Goal: Transaction & Acquisition: Purchase product/service

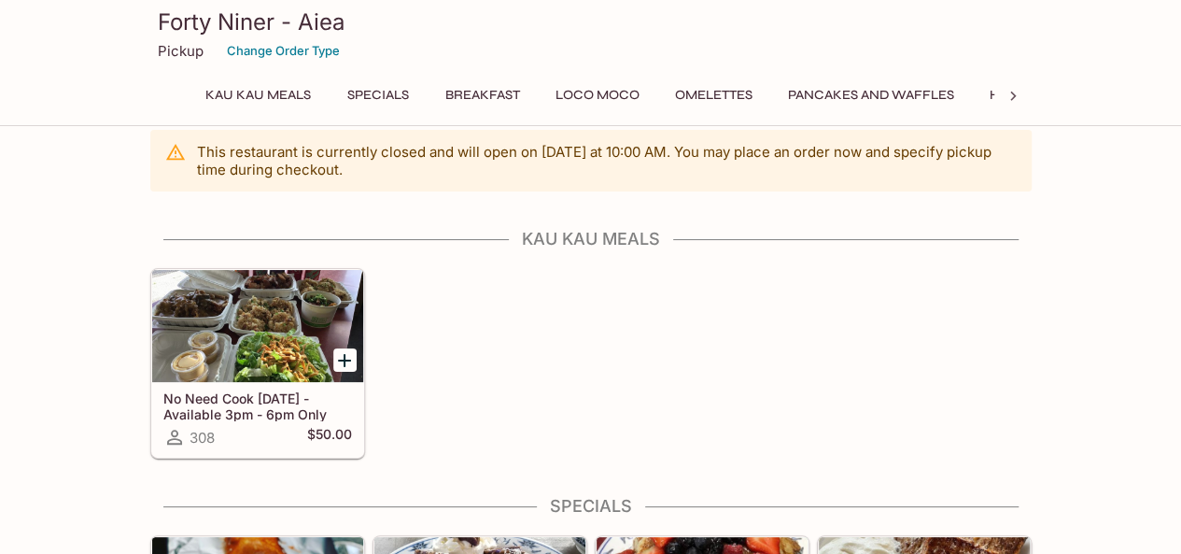
scroll to position [28, 0]
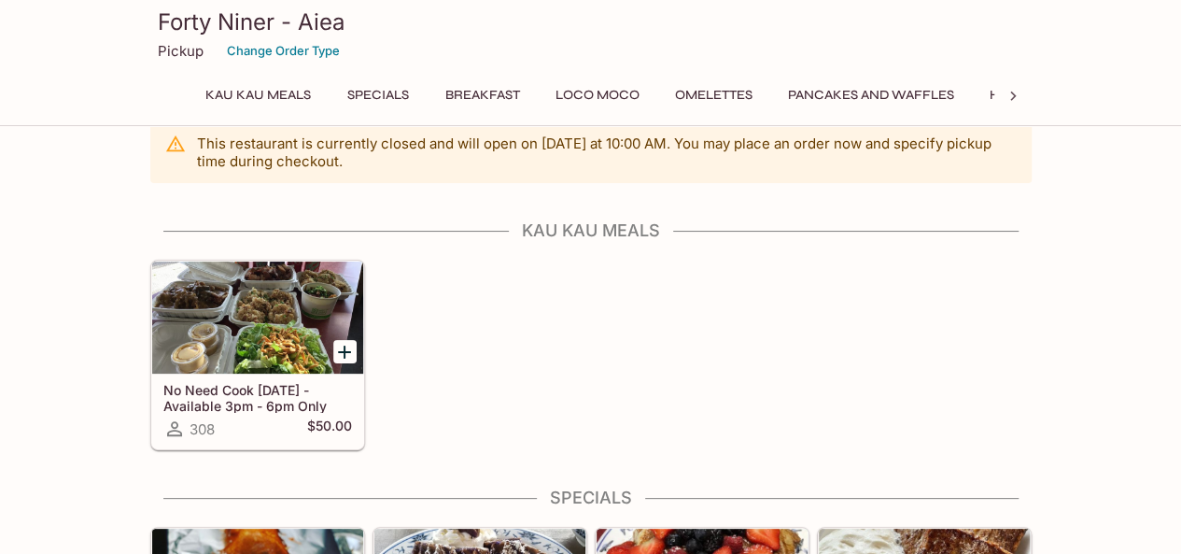
click at [274, 411] on h5 "No Need Cook [DATE] - Available 3pm - 6pm Only" at bounding box center [257, 397] width 189 height 31
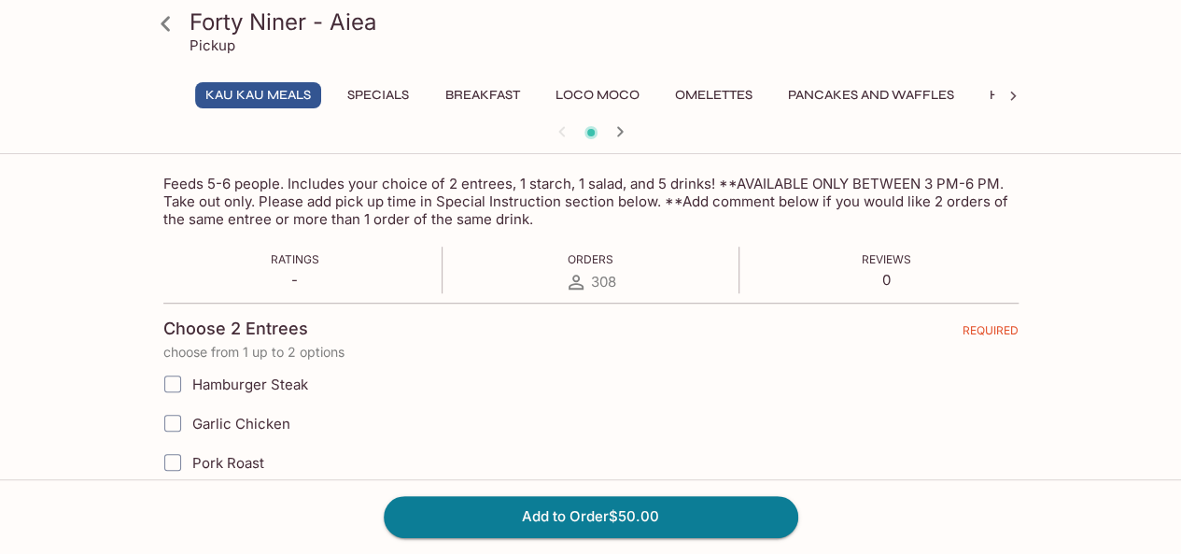
scroll to position [291, 0]
click at [172, 26] on icon at bounding box center [165, 23] width 33 height 33
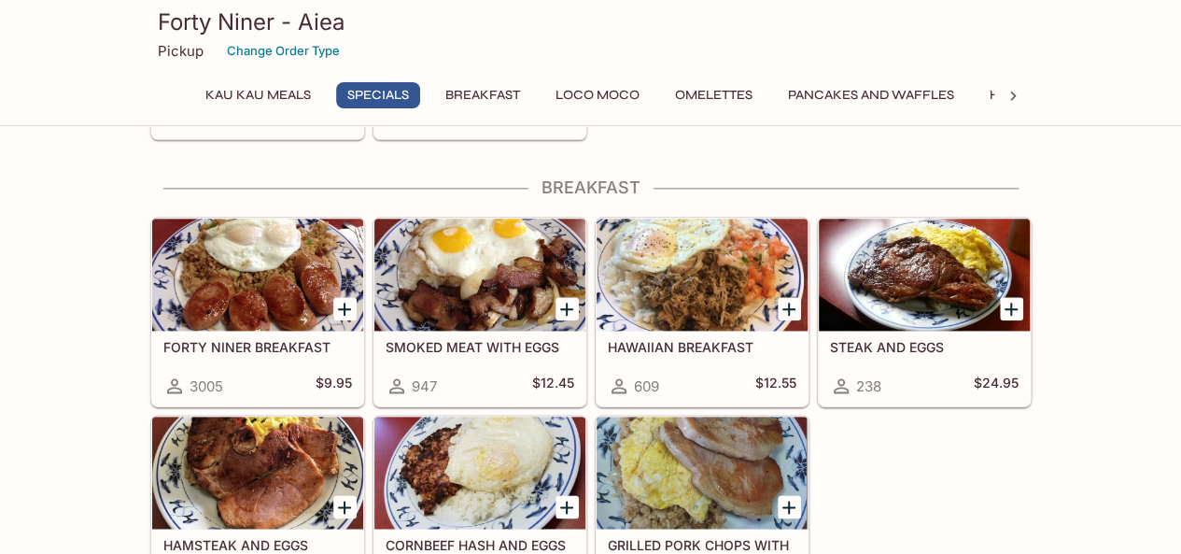
scroll to position [1089, 0]
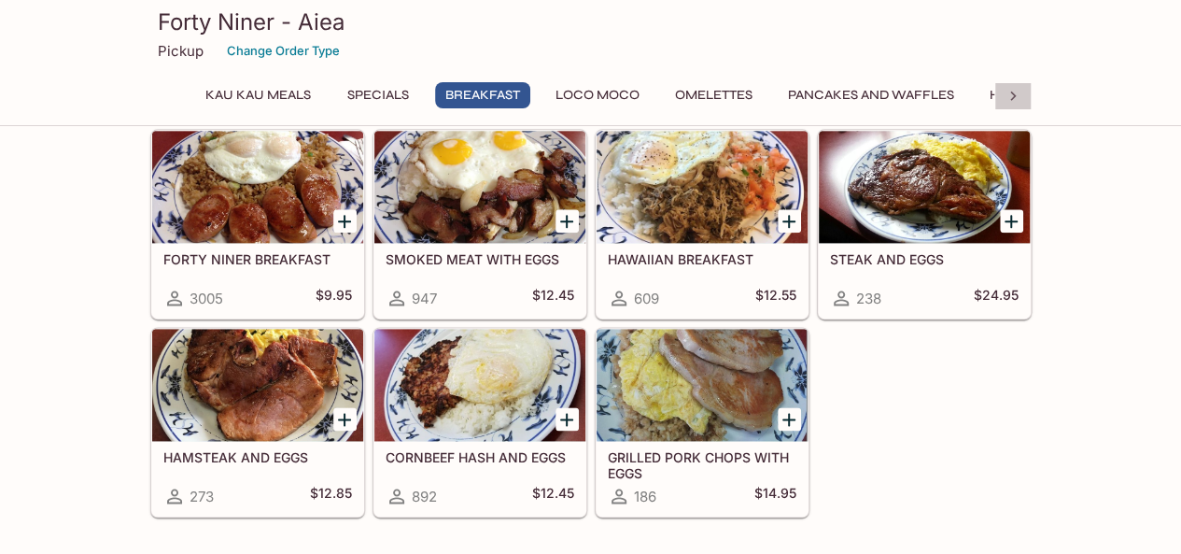
click at [1023, 94] on div at bounding box center [1012, 96] width 37 height 28
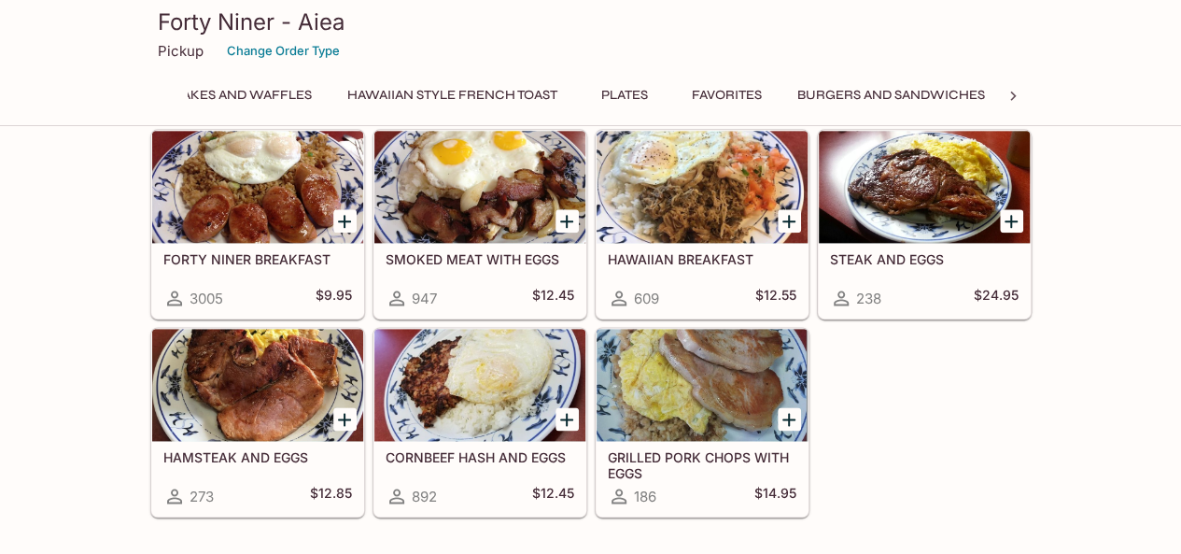
scroll to position [0, 688]
click at [1011, 97] on icon at bounding box center [1013, 96] width 19 height 19
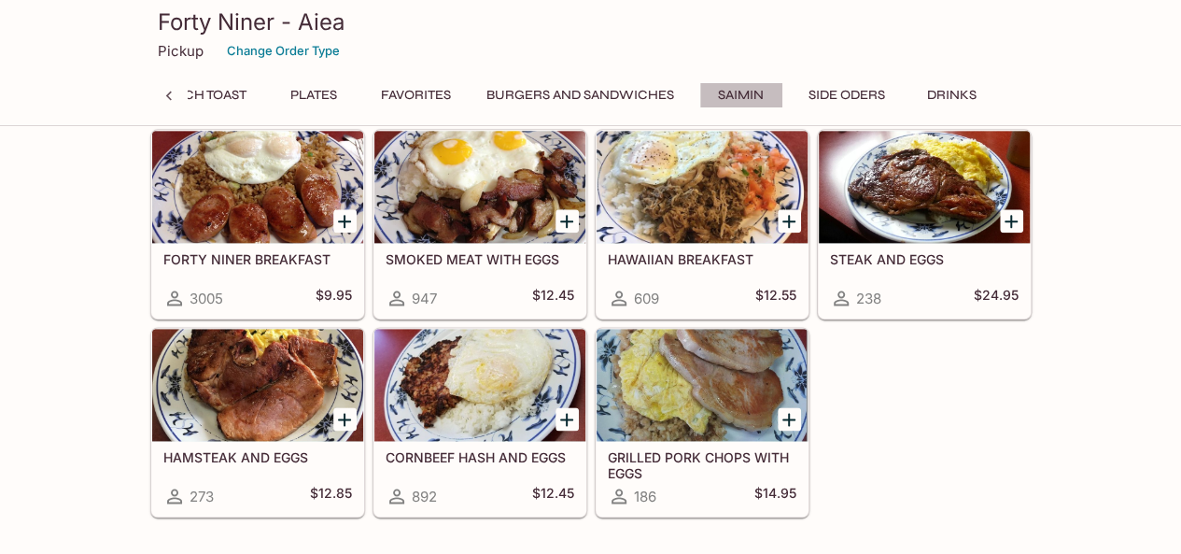
click at [730, 88] on button "Saimin" at bounding box center [741, 95] width 84 height 26
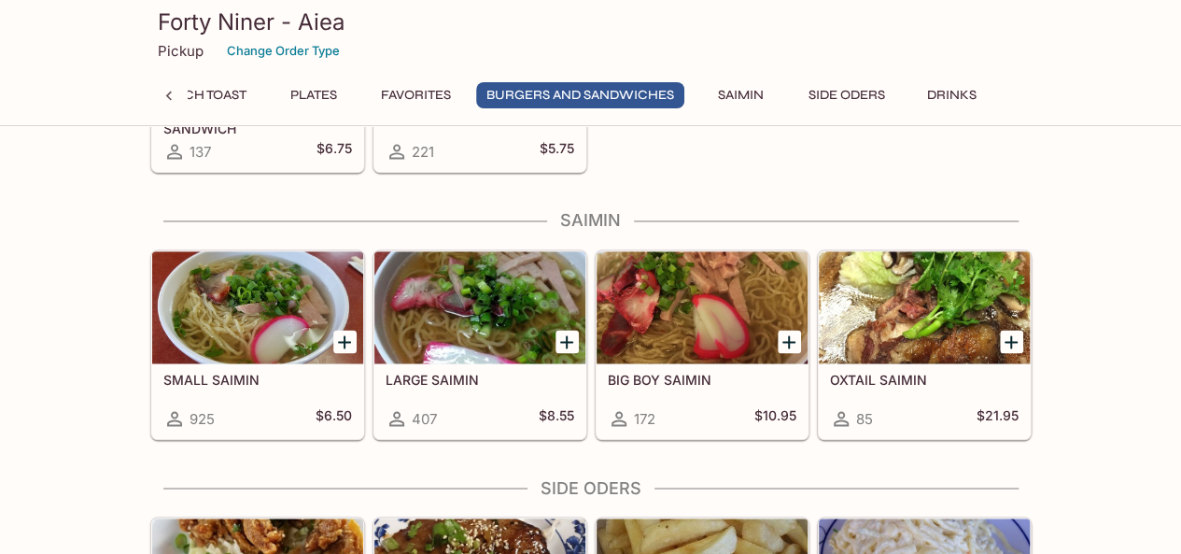
scroll to position [4911, 0]
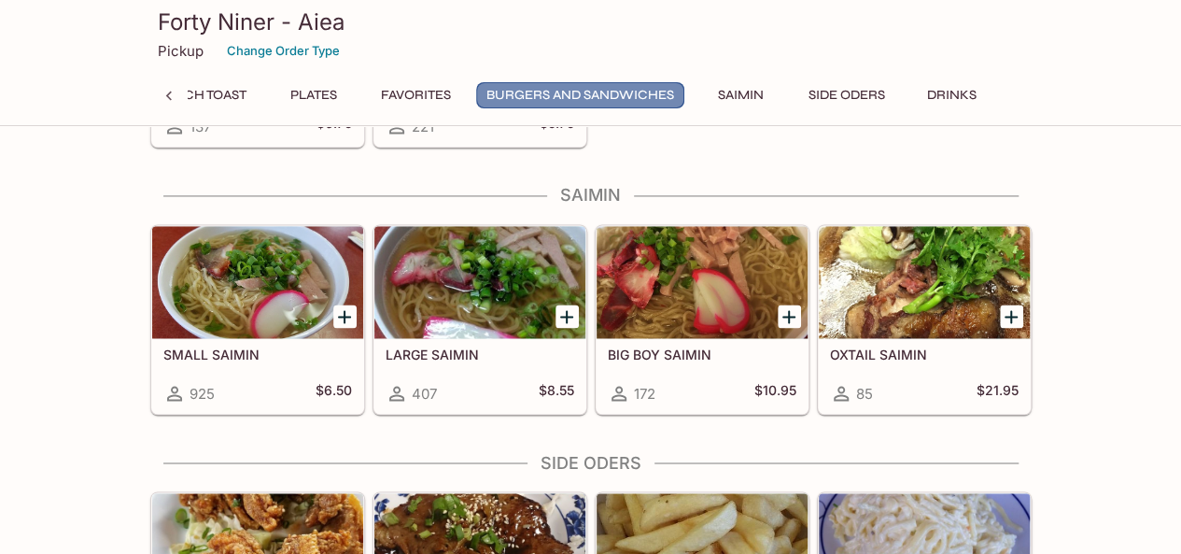
click at [555, 85] on button "Burgers and Sandwiches" at bounding box center [580, 95] width 208 height 26
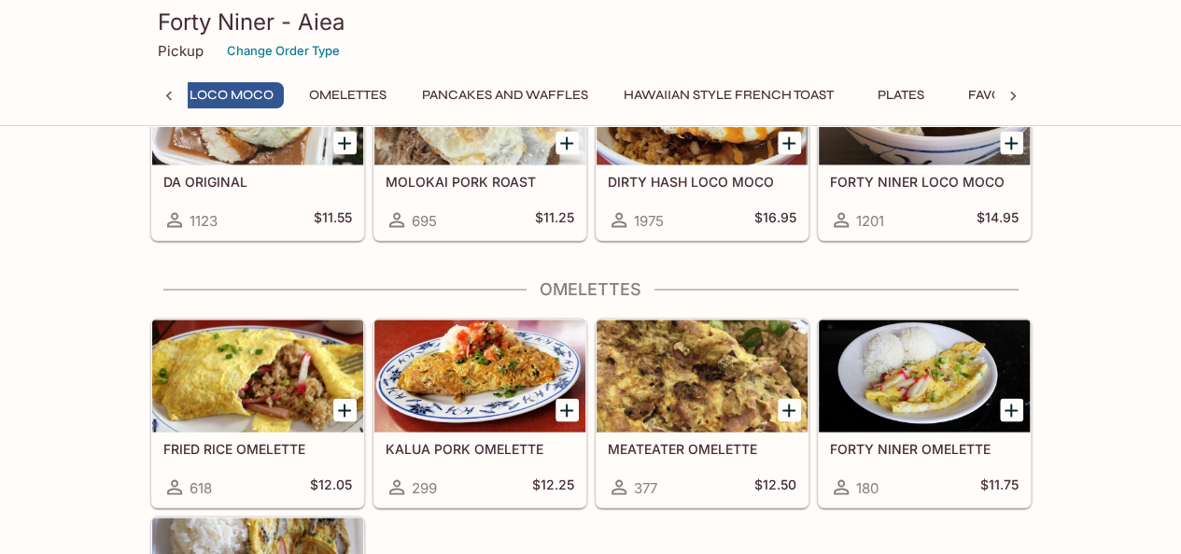
scroll to position [0, 358]
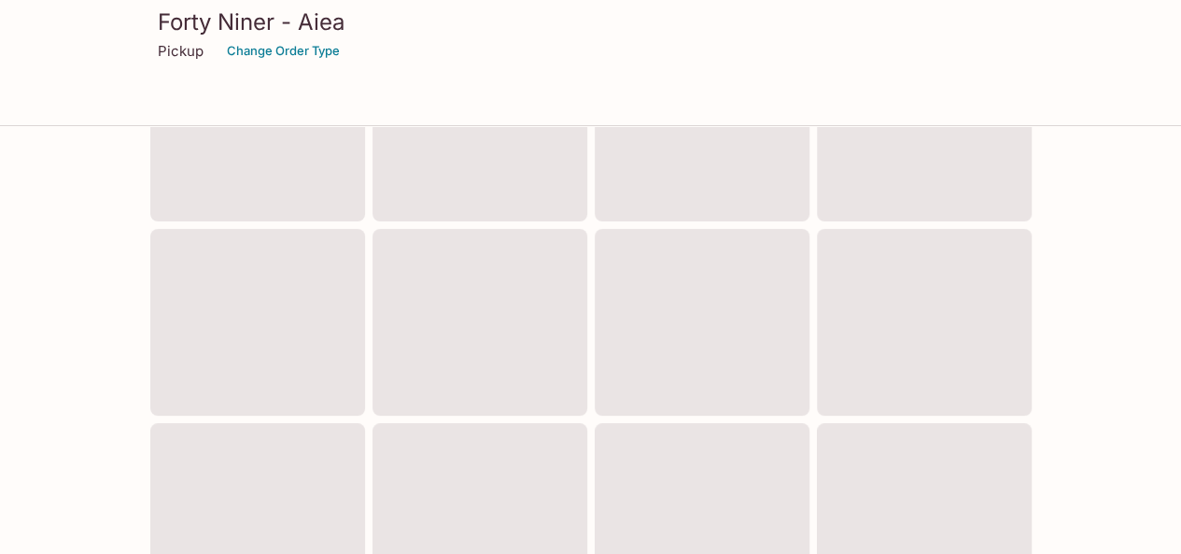
scroll to position [28, 0]
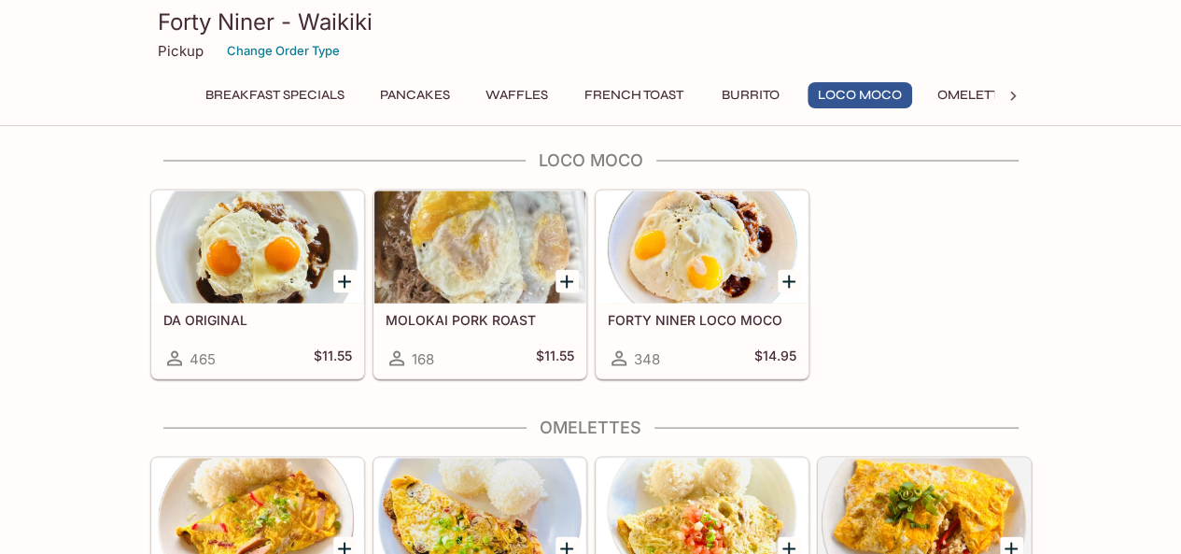
scroll to position [1639, 0]
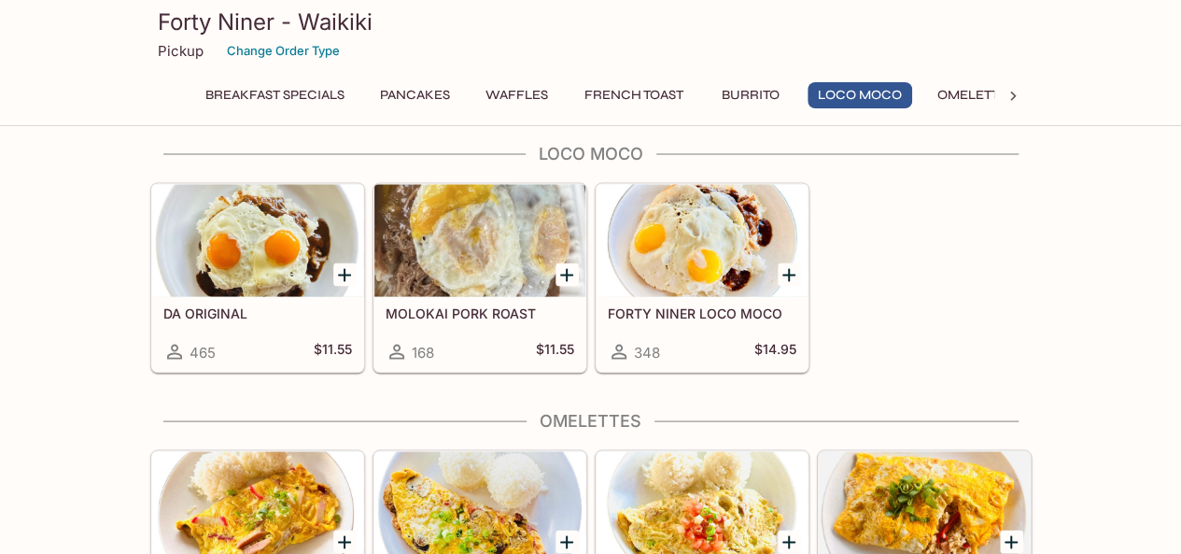
click at [678, 275] on div at bounding box center [702, 240] width 211 height 112
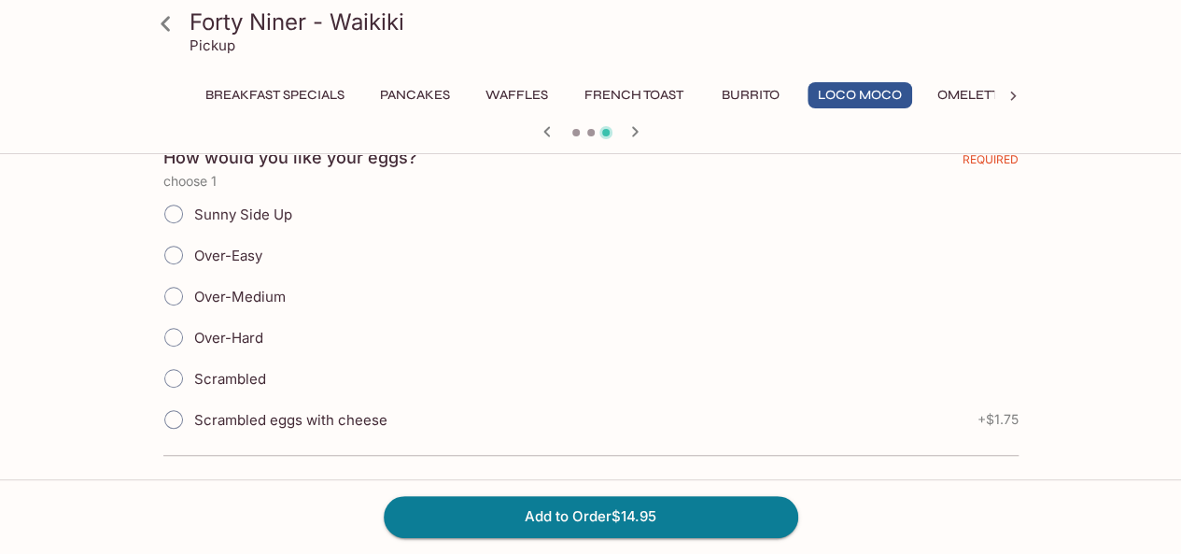
scroll to position [420, 0]
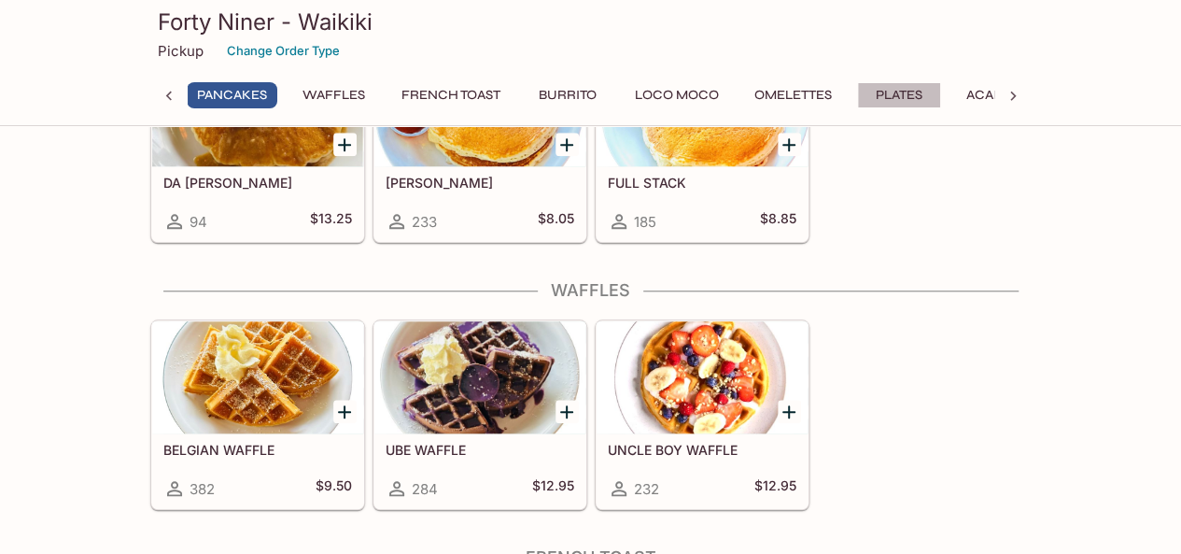
click at [904, 97] on button "Plates" at bounding box center [899, 95] width 84 height 26
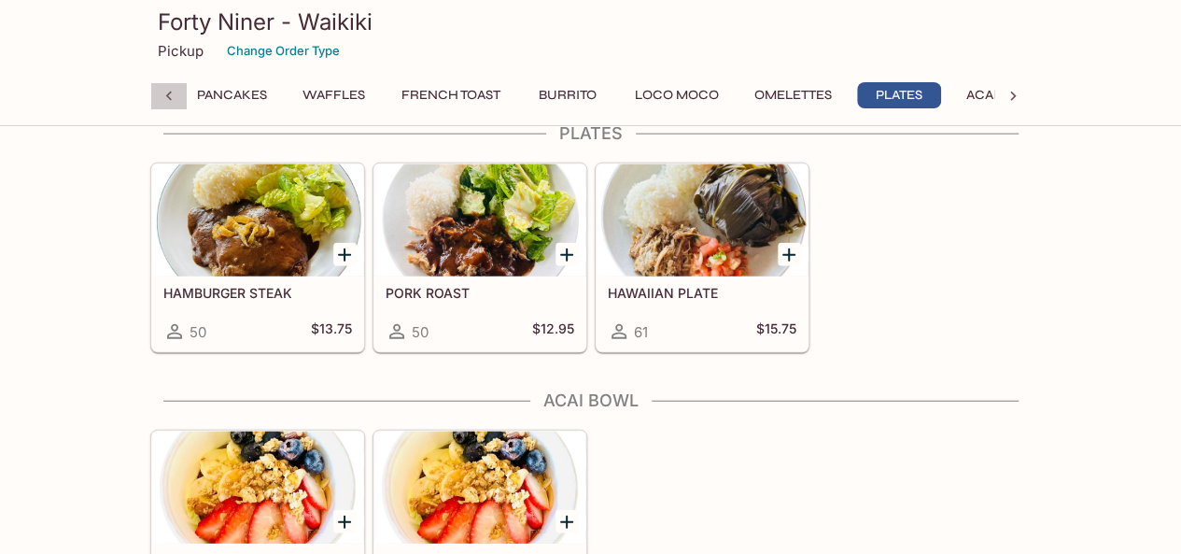
click at [165, 102] on icon at bounding box center [169, 96] width 19 height 19
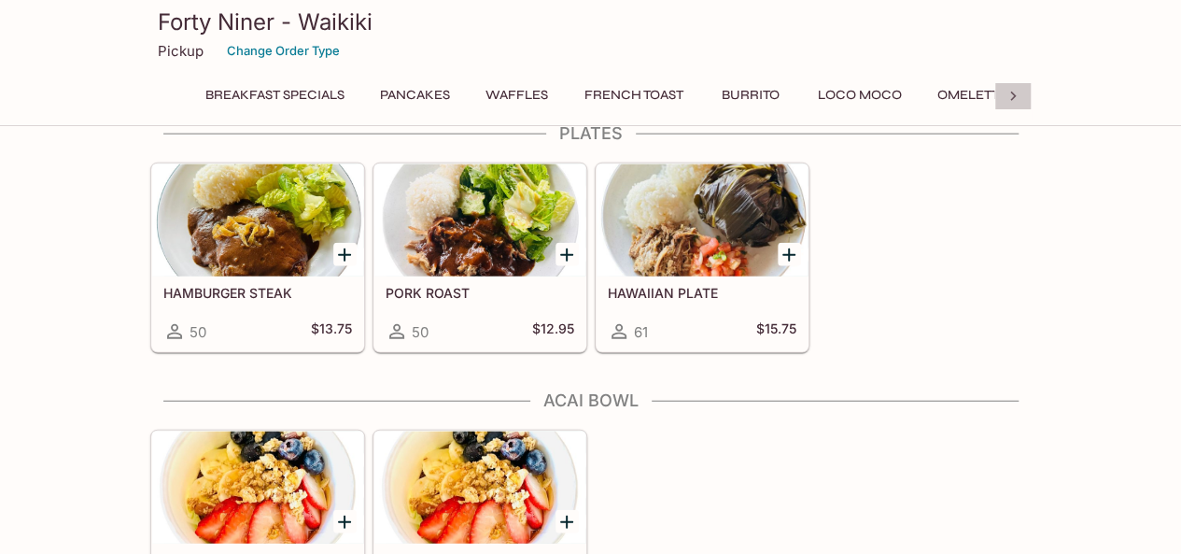
click at [1011, 94] on icon at bounding box center [1013, 96] width 19 height 19
